Goal: Task Accomplishment & Management: Manage account settings

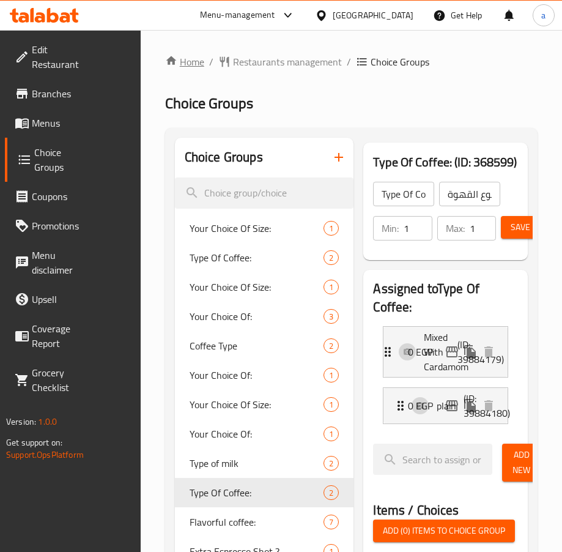
click at [199, 61] on link "Home" at bounding box center [184, 61] width 39 height 15
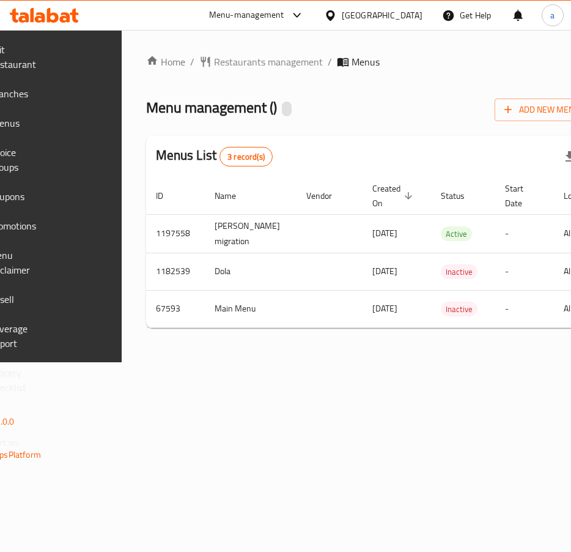
click at [43, 159] on span "Choice Groups" at bounding box center [16, 159] width 54 height 29
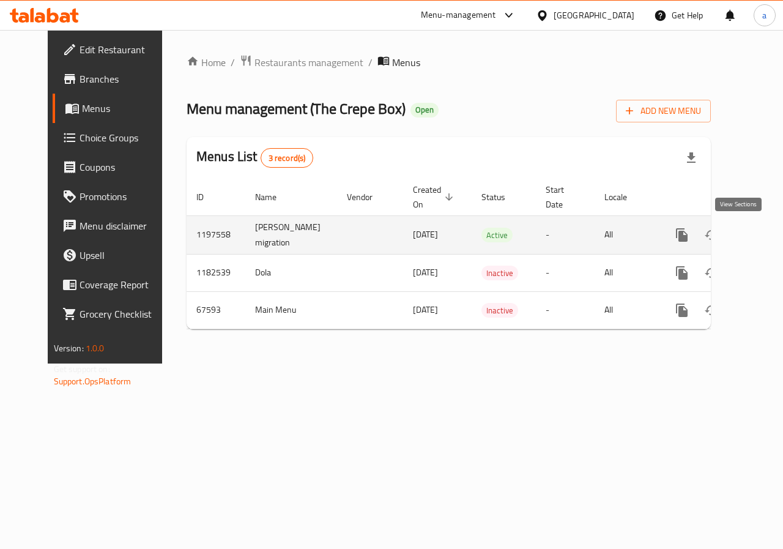
click at [756, 233] on link "enhanced table" at bounding box center [770, 234] width 29 height 29
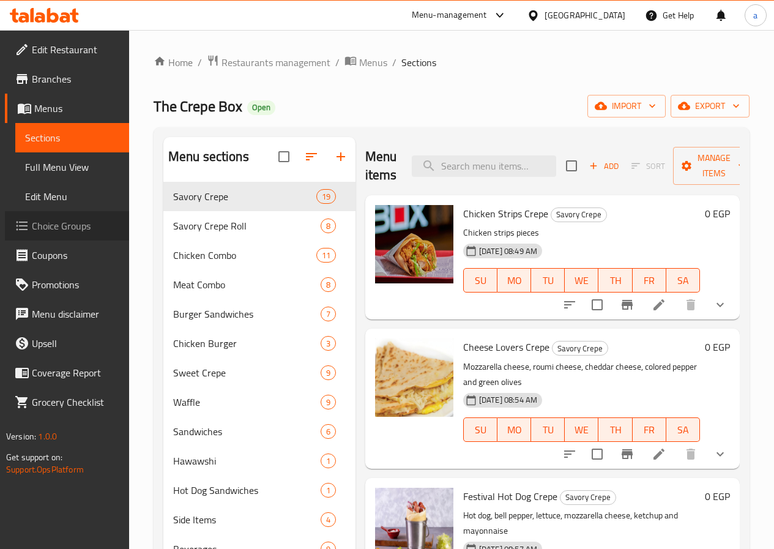
click at [70, 220] on span "Choice Groups" at bounding box center [75, 225] width 87 height 15
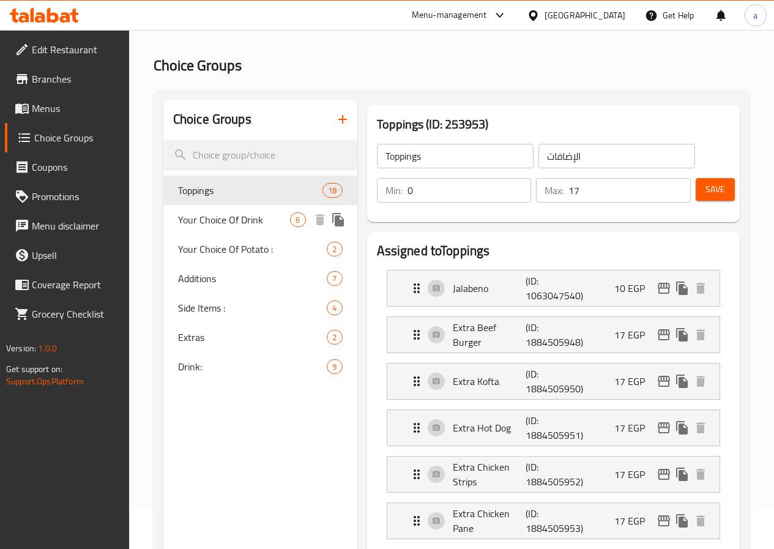
scroll to position [61, 0]
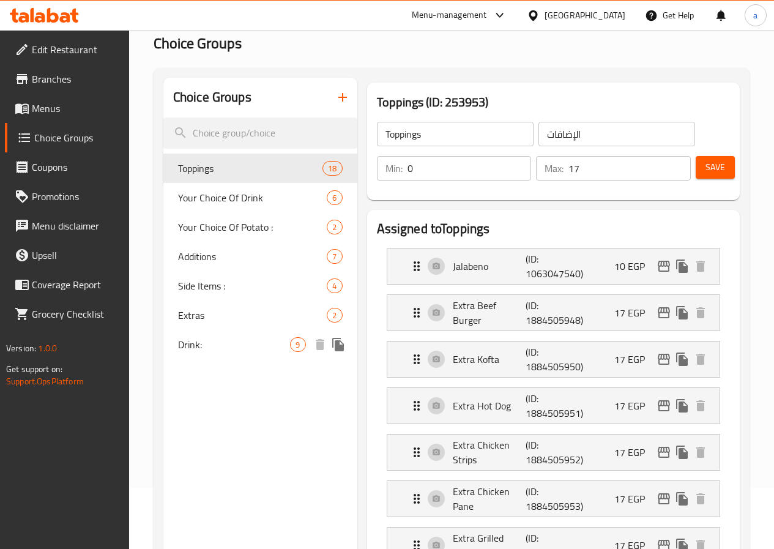
click at [192, 337] on span "Drink:" at bounding box center [234, 344] width 113 height 15
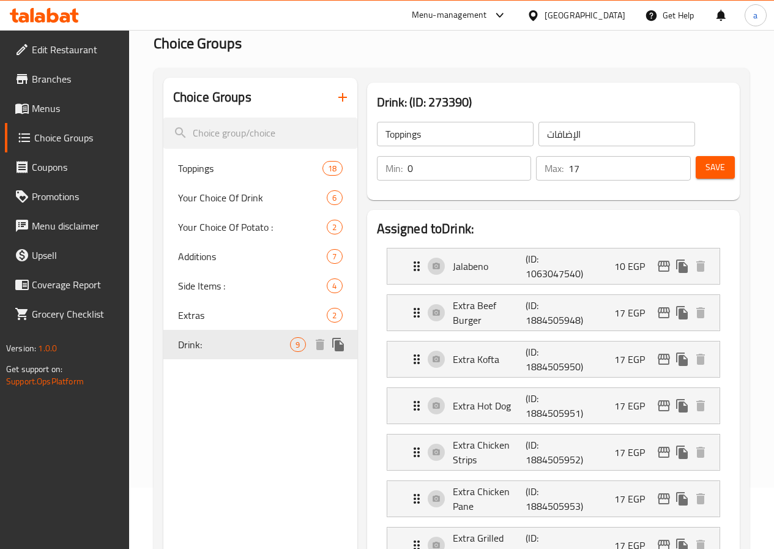
type input "Drink:"
type input "المشروب:"
type input "8"
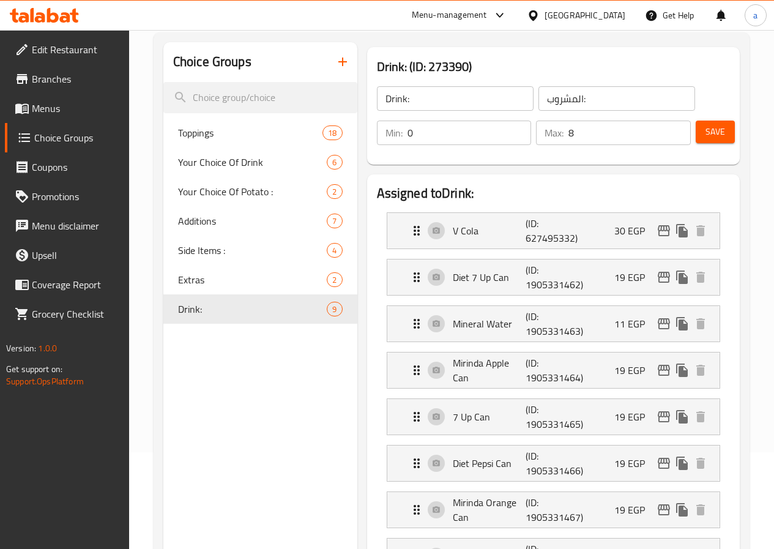
scroll to position [91, 0]
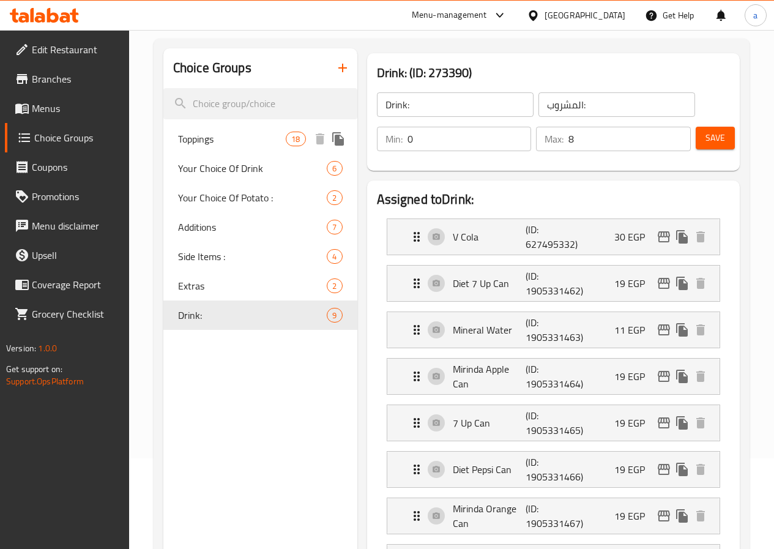
click at [215, 135] on span "Toppings" at bounding box center [232, 139] width 108 height 15
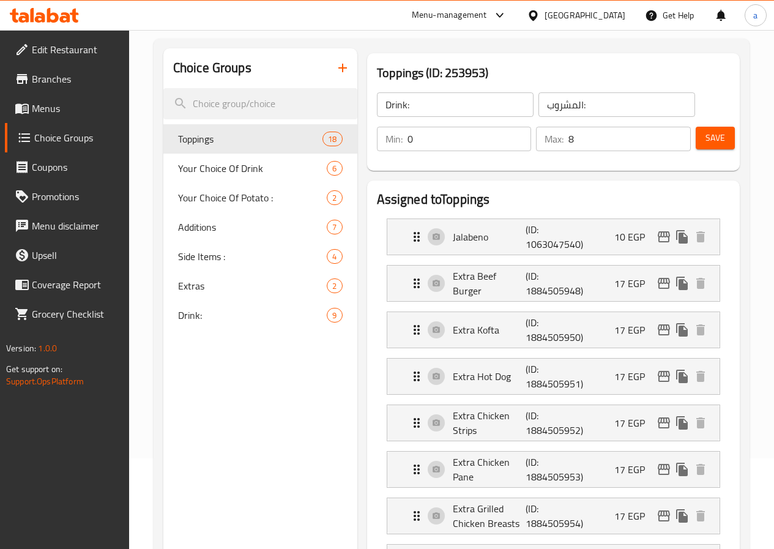
type input "Toppings"
type input "الإضافات"
type input "17"
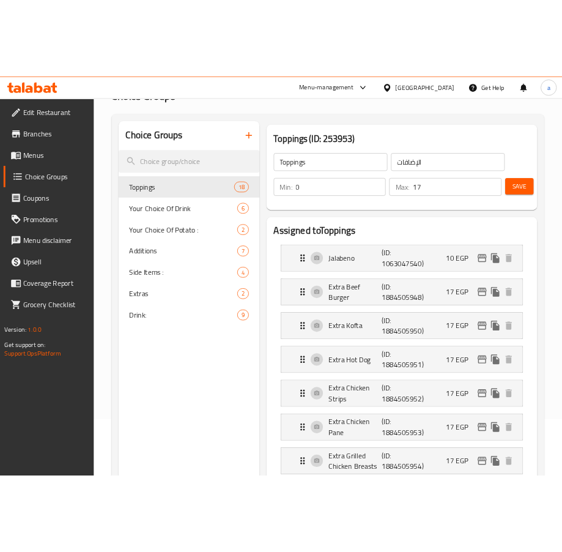
scroll to position [0, 0]
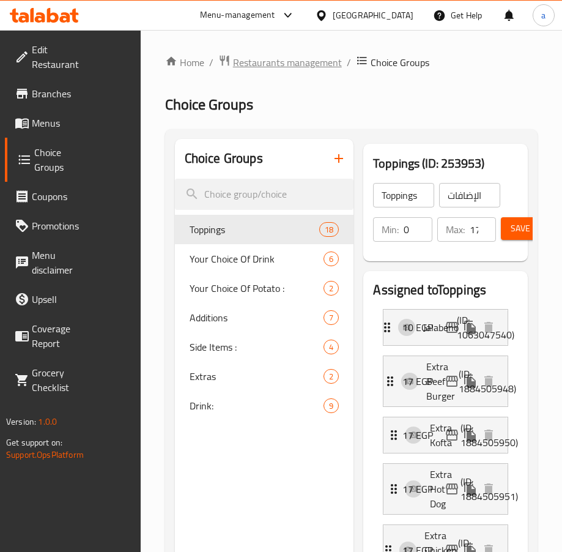
click at [252, 60] on span "Restaurants management" at bounding box center [287, 62] width 109 height 15
